Goal: Transaction & Acquisition: Register for event/course

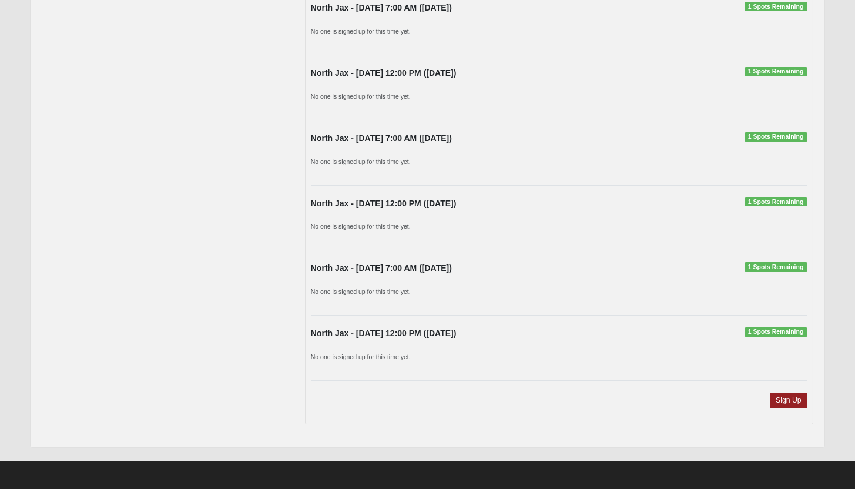
scroll to position [323, 0]
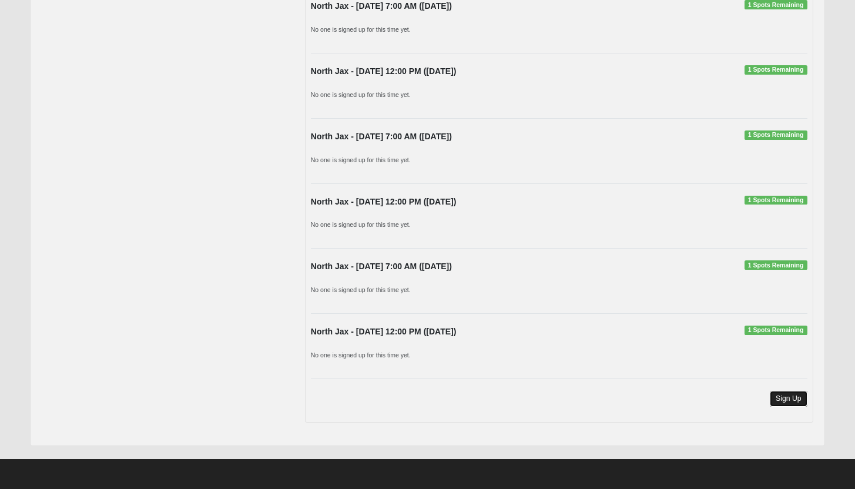
click at [781, 399] on link "Sign Up" at bounding box center [789, 399] width 38 height 16
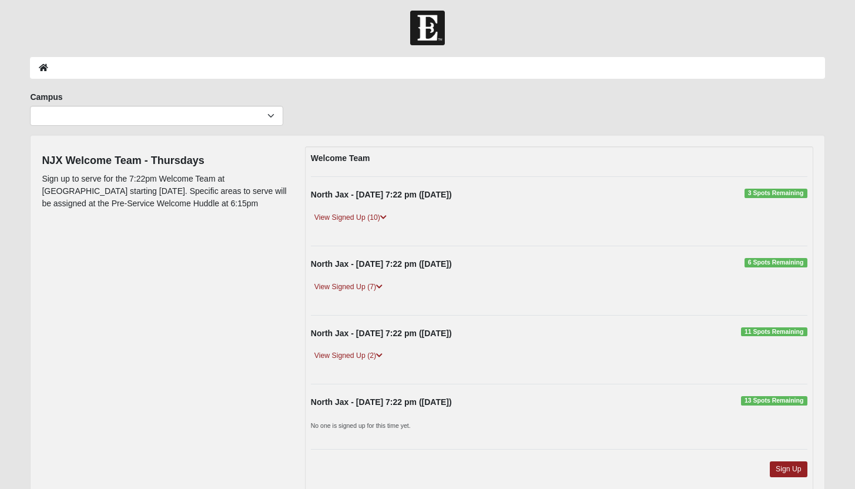
scroll to position [5, 0]
